Goal: Transaction & Acquisition: Purchase product/service

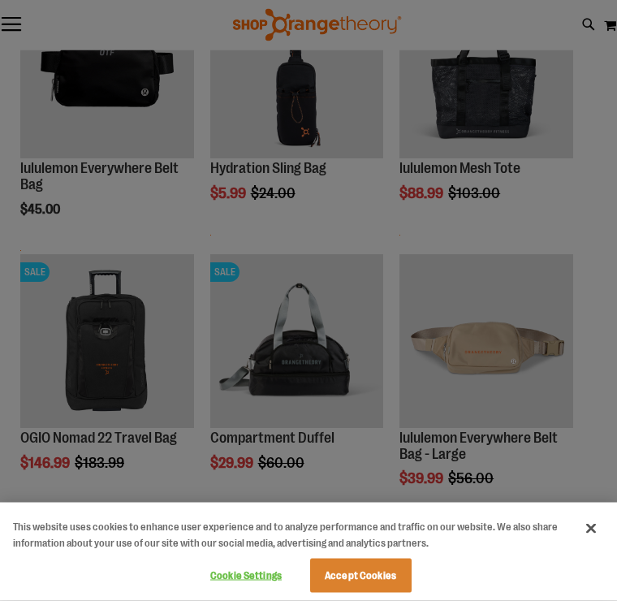
scroll to position [1107, 0]
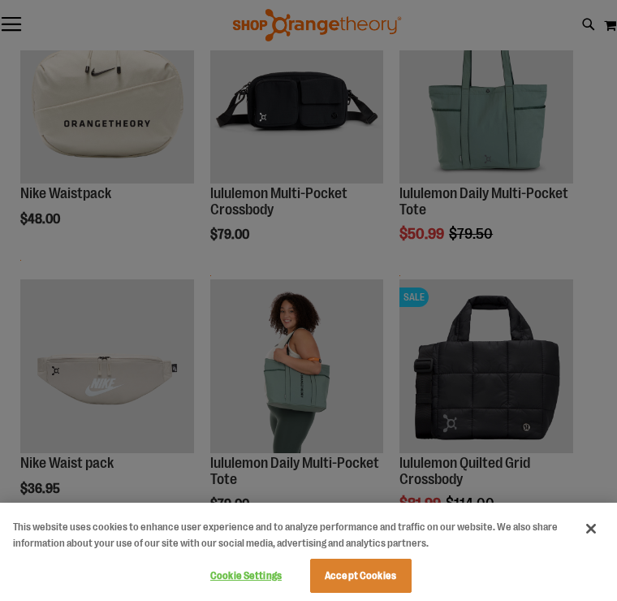
scroll to position [574, 0]
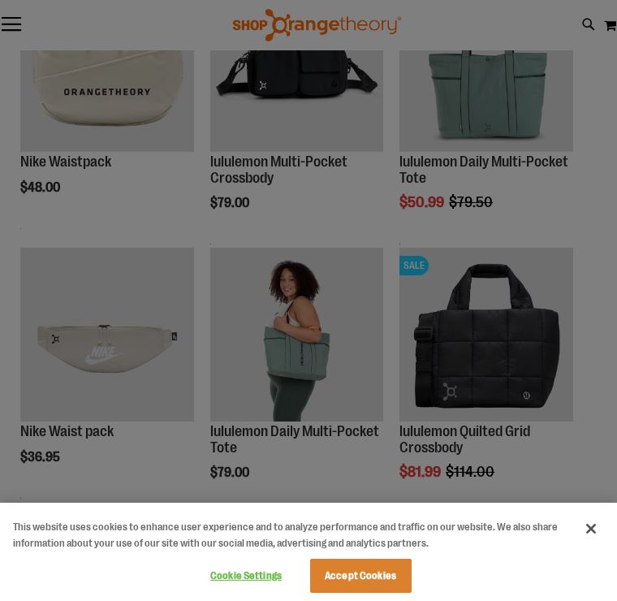
click at [300, 346] on div at bounding box center [308, 300] width 617 height 601
click at [299, 346] on div at bounding box center [308, 300] width 617 height 601
click at [297, 350] on div at bounding box center [308, 300] width 617 height 601
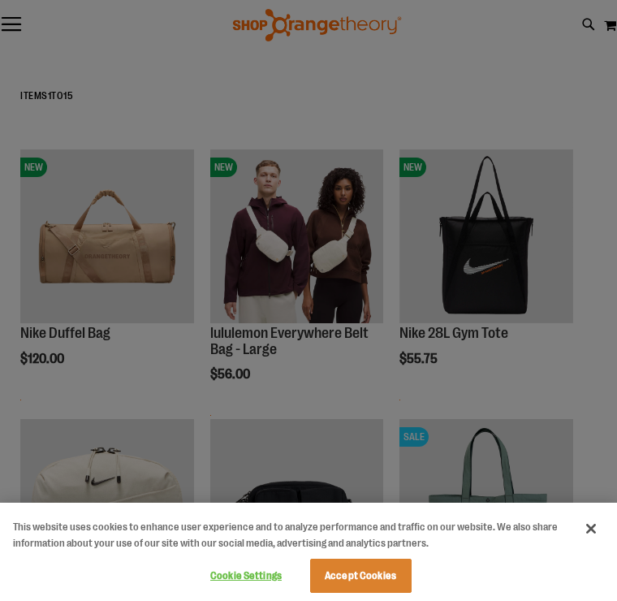
scroll to position [0, 0]
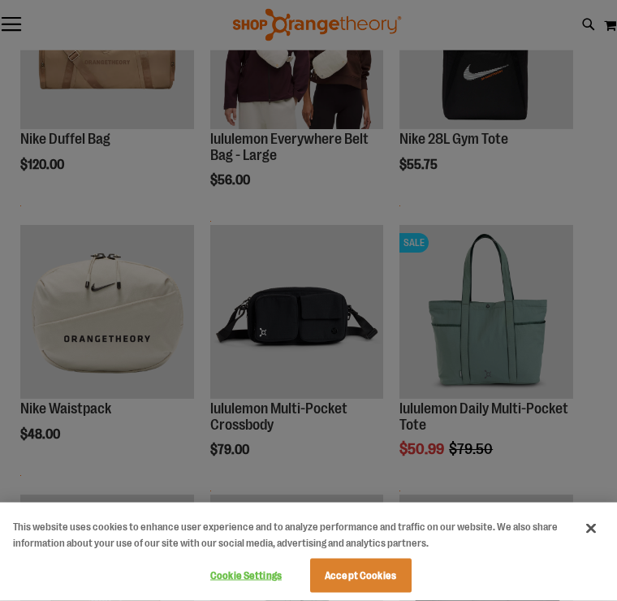
scroll to position [335, 0]
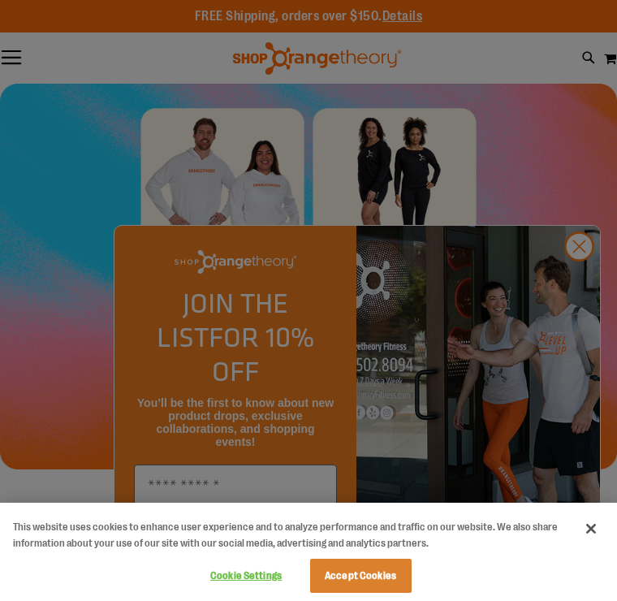
click at [569, 281] on div at bounding box center [308, 300] width 617 height 601
click at [585, 278] on div at bounding box center [308, 300] width 617 height 601
click at [589, 277] on div at bounding box center [308, 300] width 617 height 601
